Goal: Transaction & Acquisition: Purchase product/service

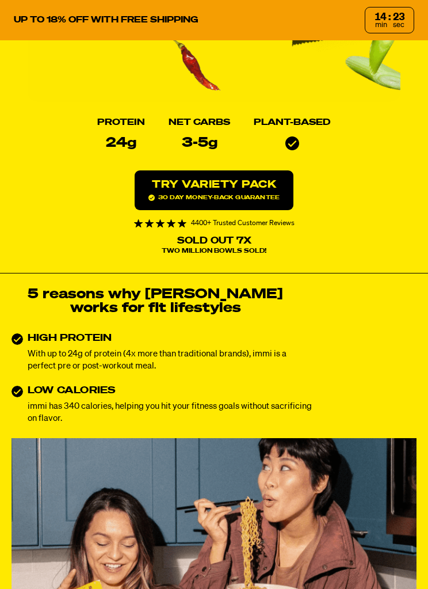
scroll to position [383, 0]
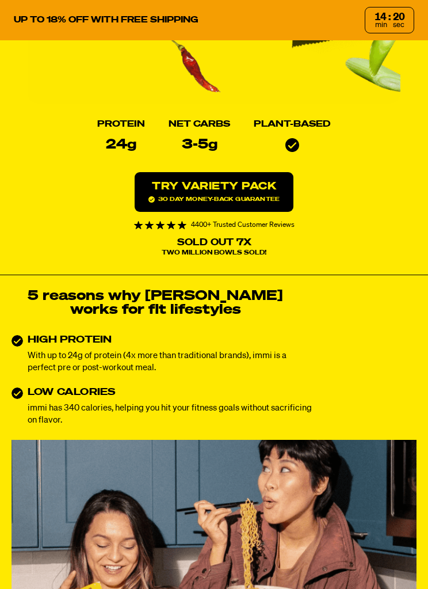
click at [225, 189] on link "Try variety Pack 30 day money-back guarantee" at bounding box center [214, 192] width 159 height 40
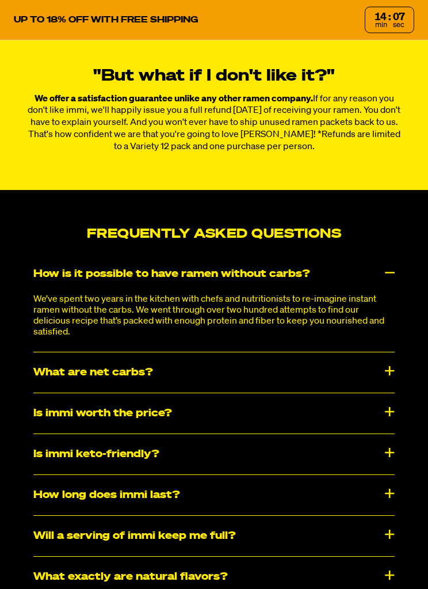
scroll to position [6292, 0]
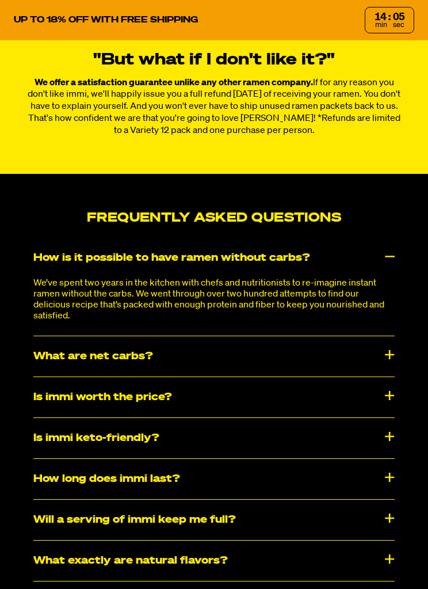
click at [387, 371] on div "What are net carbs?" at bounding box center [214, 356] width 362 height 40
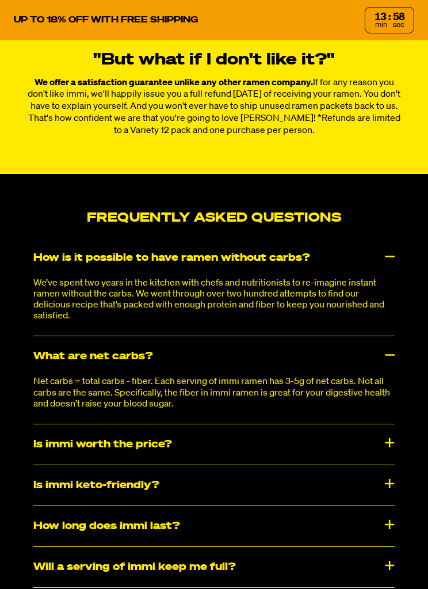
click at [394, 374] on div "What are net carbs?" at bounding box center [214, 356] width 362 height 40
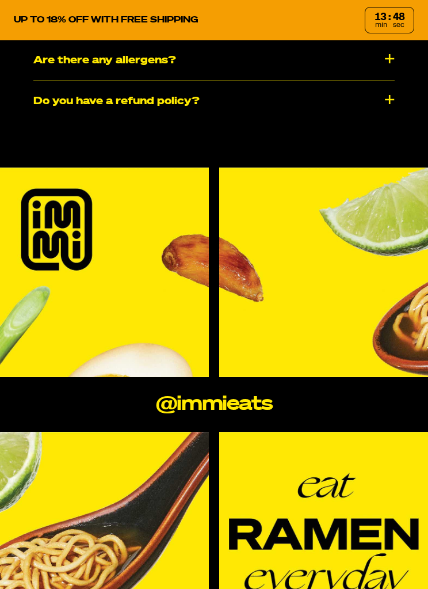
scroll to position [6963, 0]
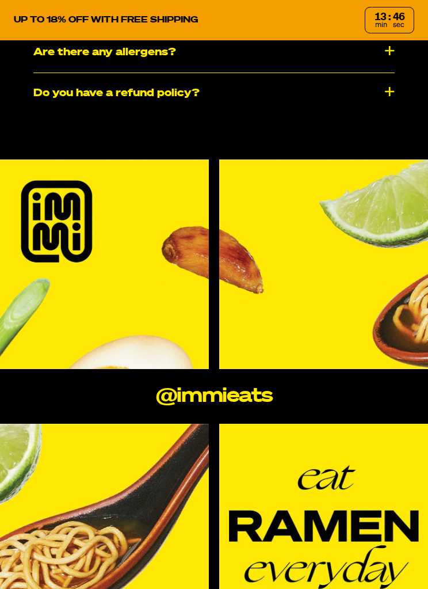
click at [244, 406] on link "@immieats" at bounding box center [214, 396] width 116 height 20
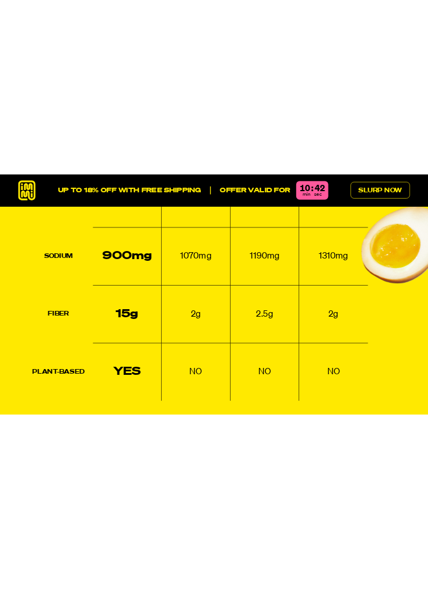
scroll to position [1440, 0]
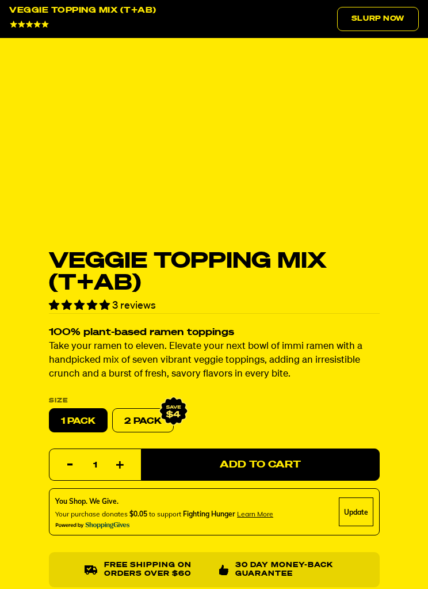
select select "subscription frequency"
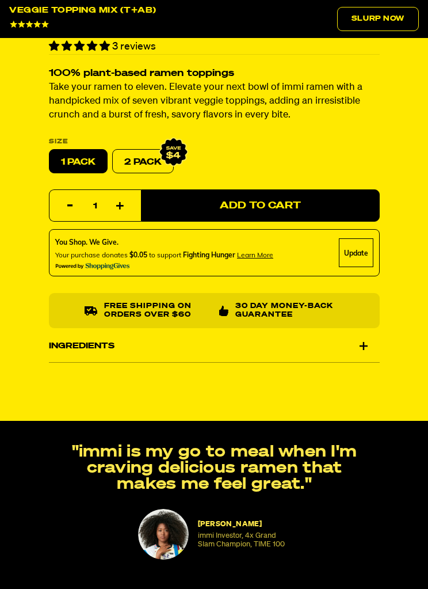
scroll to position [664, 0]
click at [370, 347] on div "Ingredients" at bounding box center [214, 346] width 331 height 32
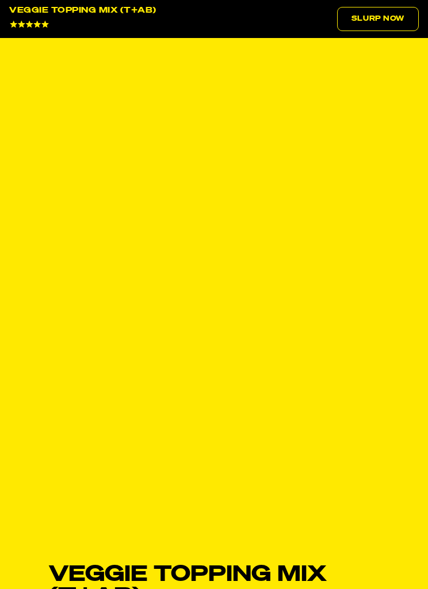
scroll to position [0, 0]
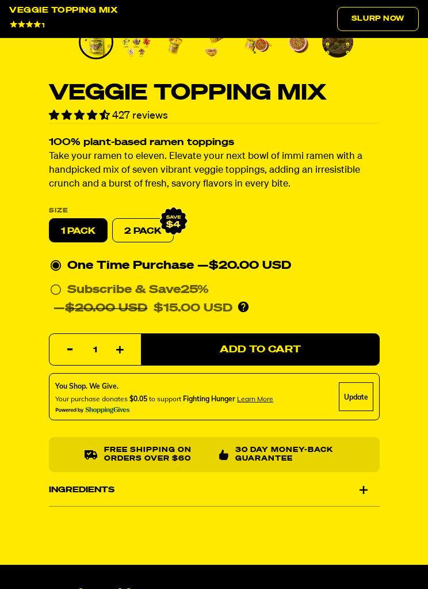
click at [368, 493] on div "Ingredients" at bounding box center [214, 490] width 331 height 32
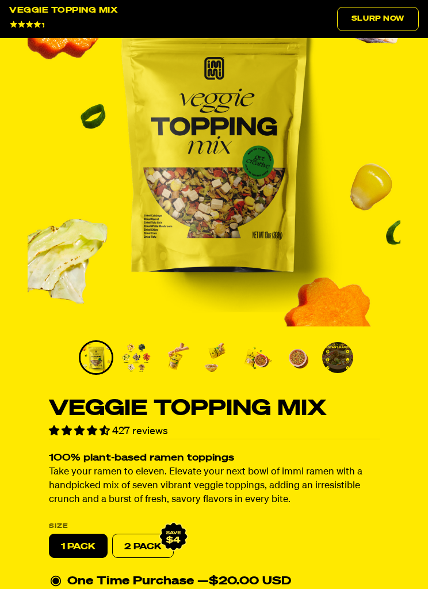
scroll to position [177, 0]
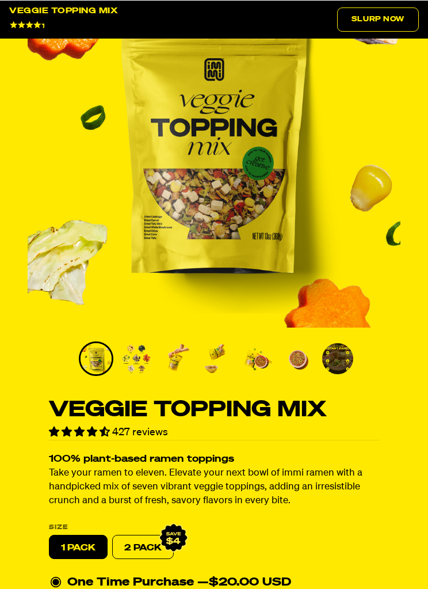
click at [145, 363] on img "Go to slide 2" at bounding box center [136, 358] width 31 height 31
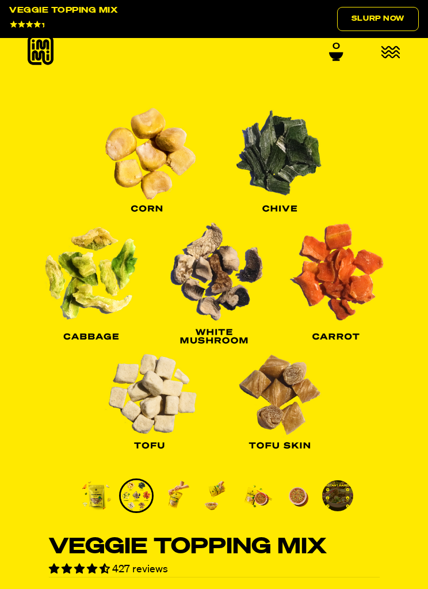
scroll to position [0, 0]
